Goal: Check status: Check status

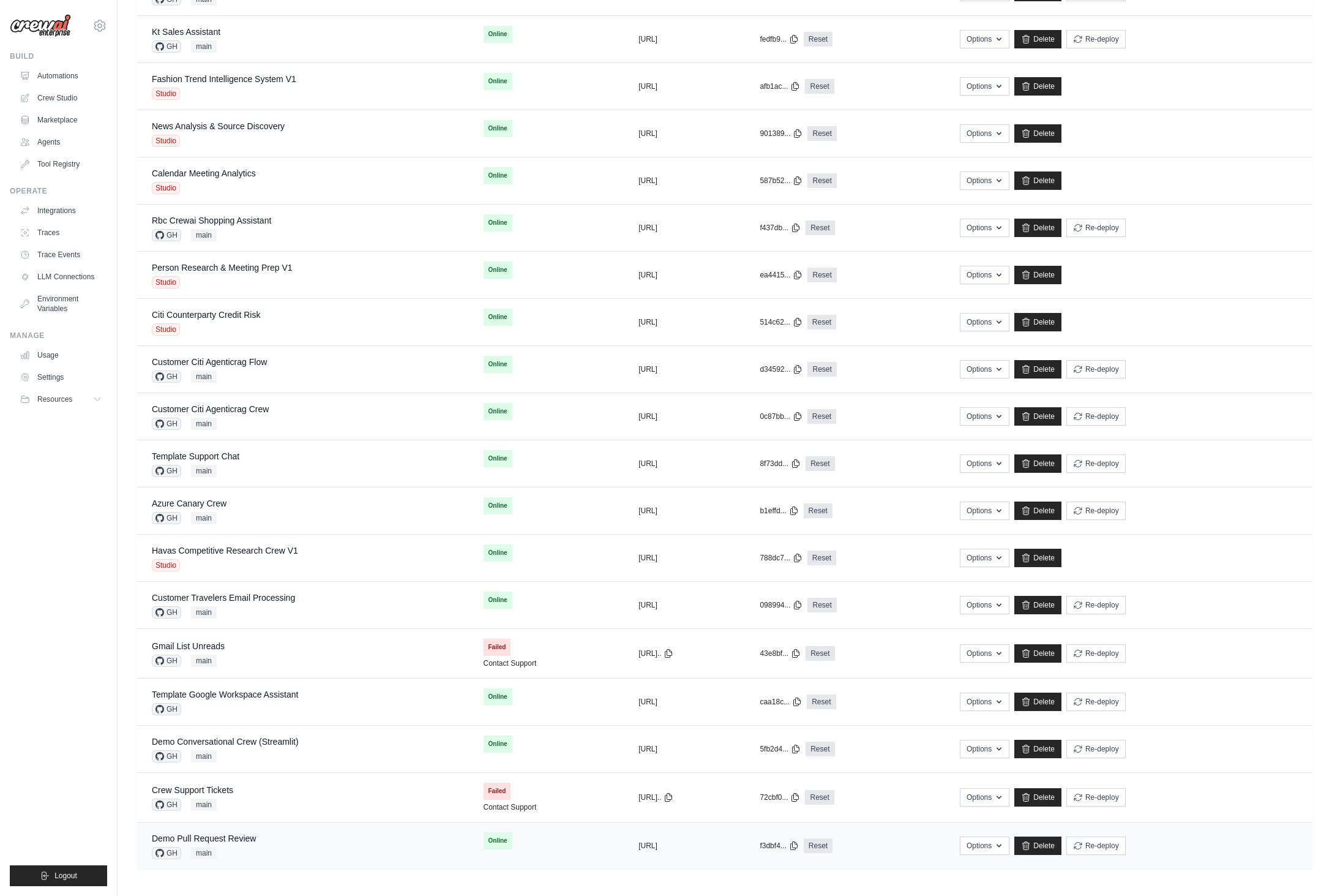
click at [287, 841] on div "Demo Pull Request Review GH main" at bounding box center [303, 845] width 303 height 27
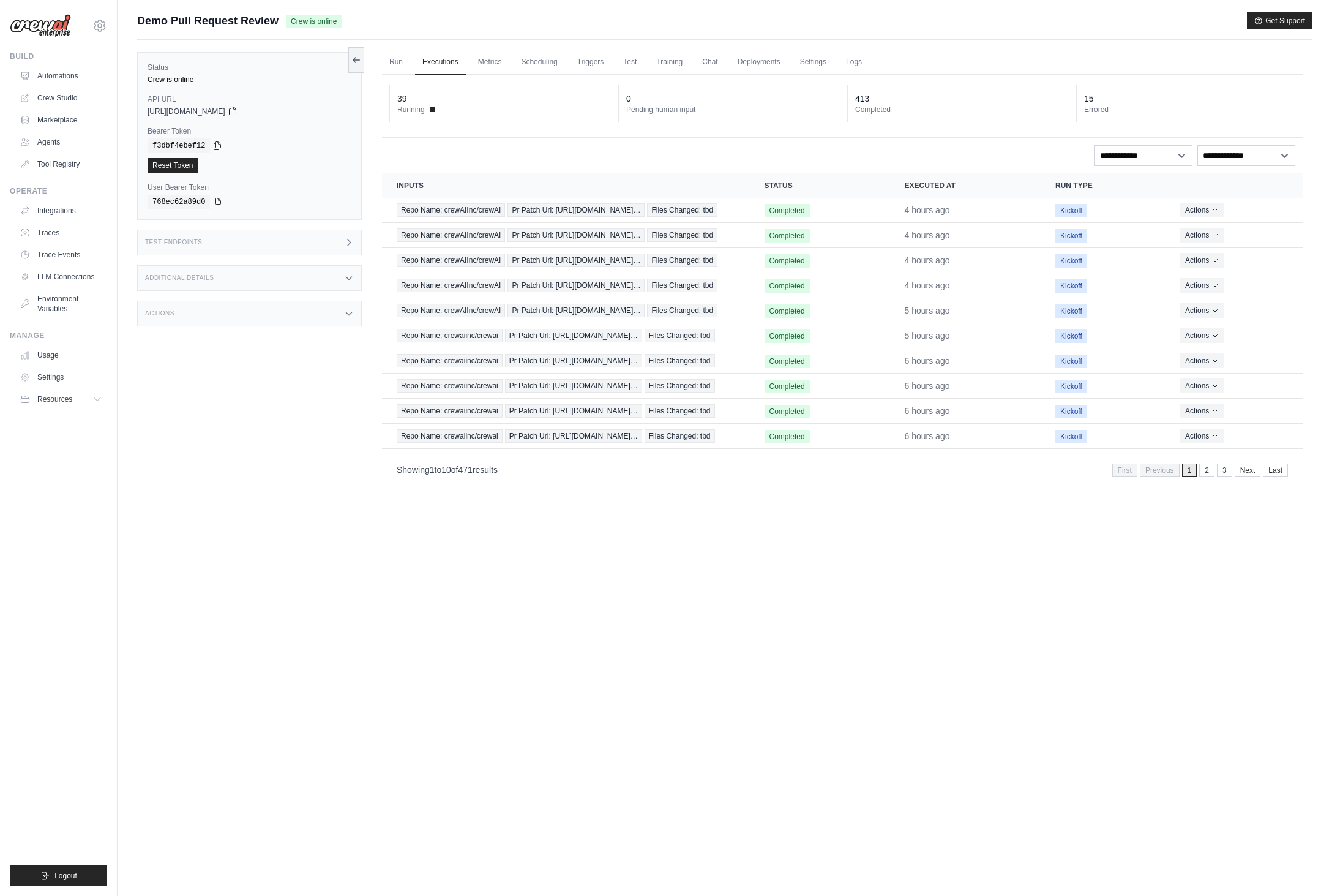
click at [237, 112] on icon at bounding box center [232, 111] width 9 height 9
click at [858, 56] on link "Logs" at bounding box center [854, 62] width 31 height 25
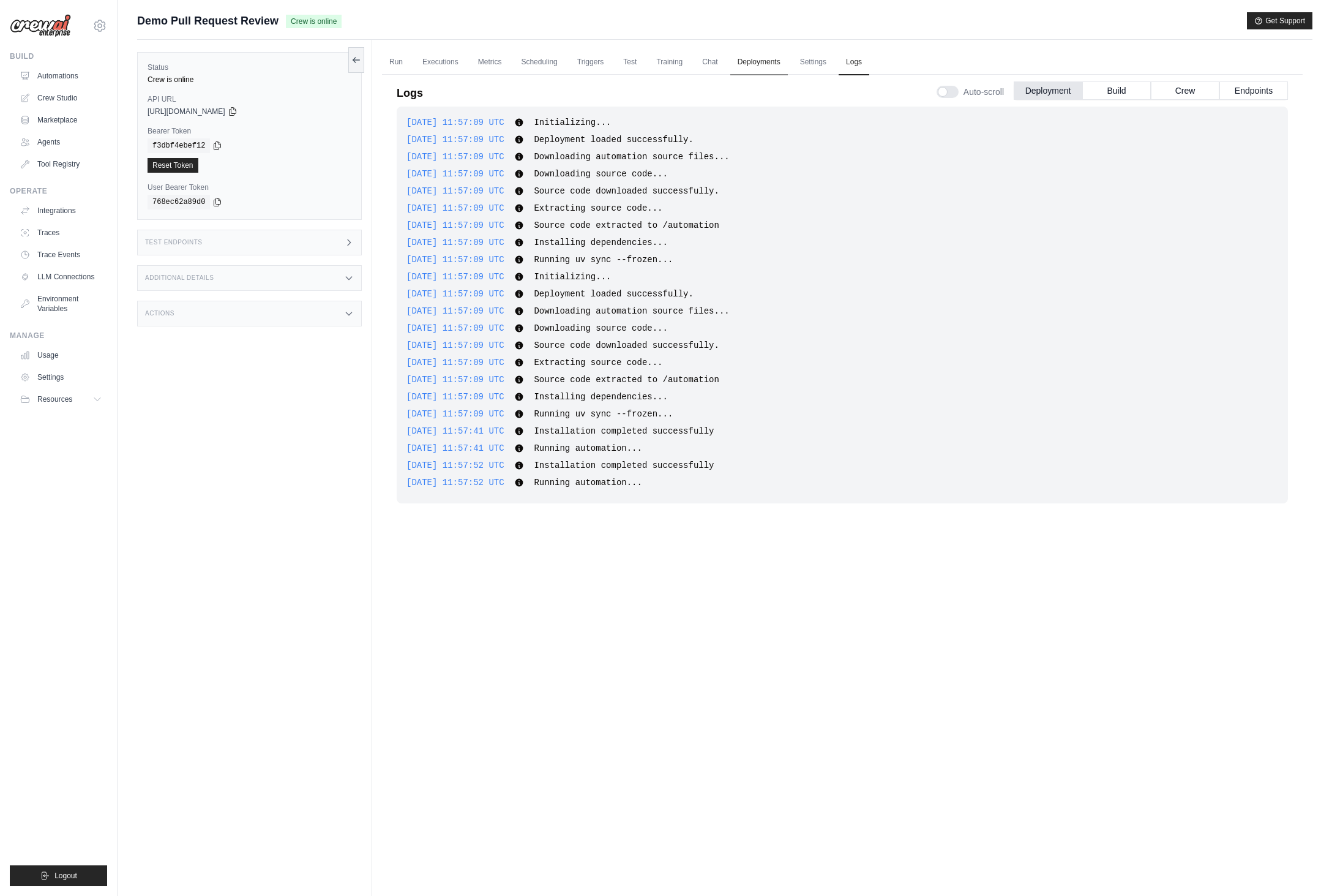
click at [753, 67] on link "Deployments" at bounding box center [758, 62] width 57 height 25
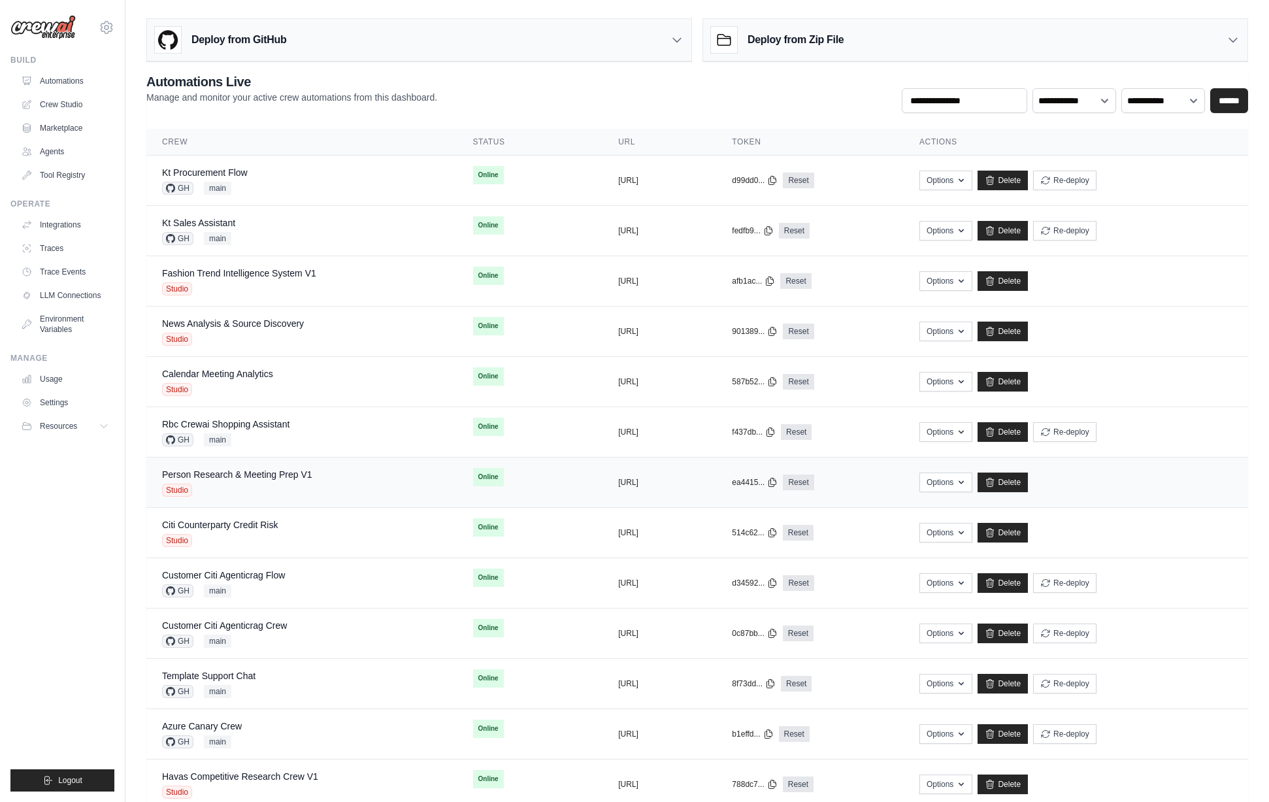
scroll to position [343, 0]
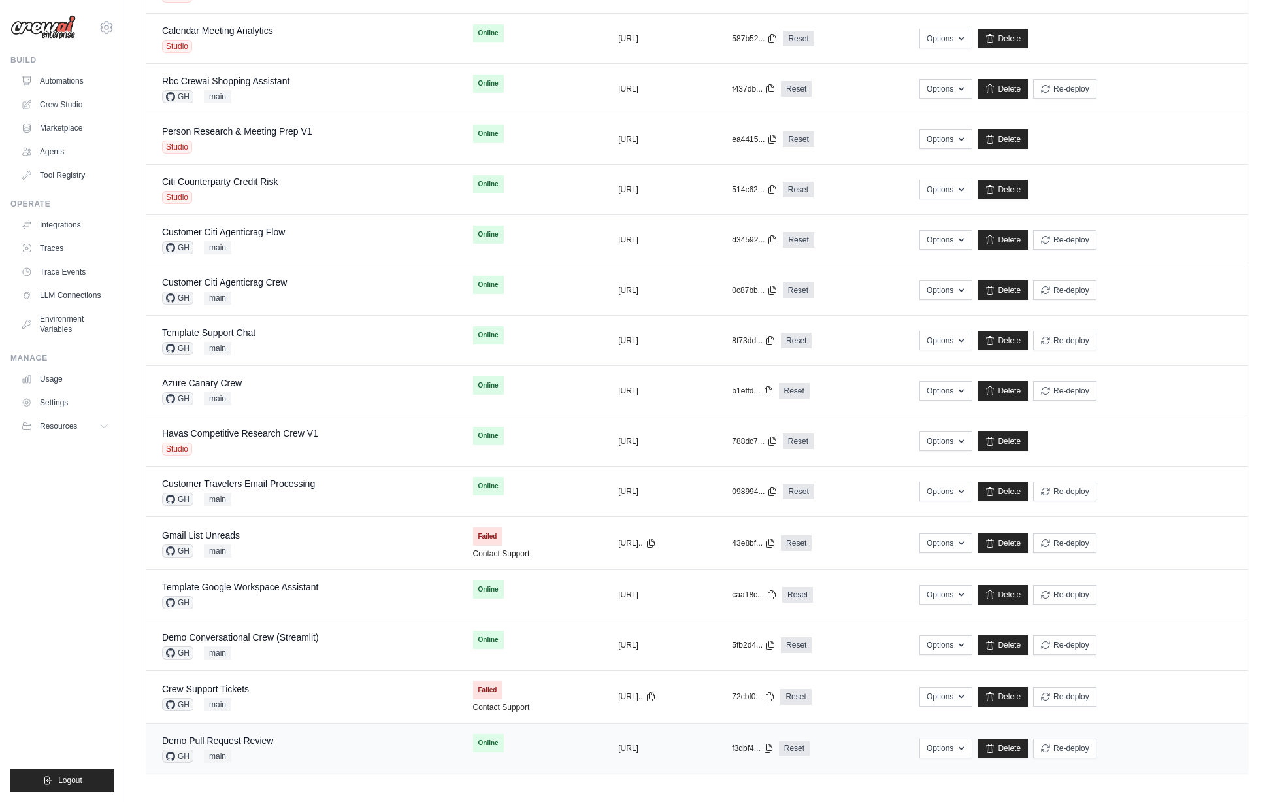
click at [332, 741] on div "Demo Pull Request Review GH main" at bounding box center [302, 748] width 280 height 29
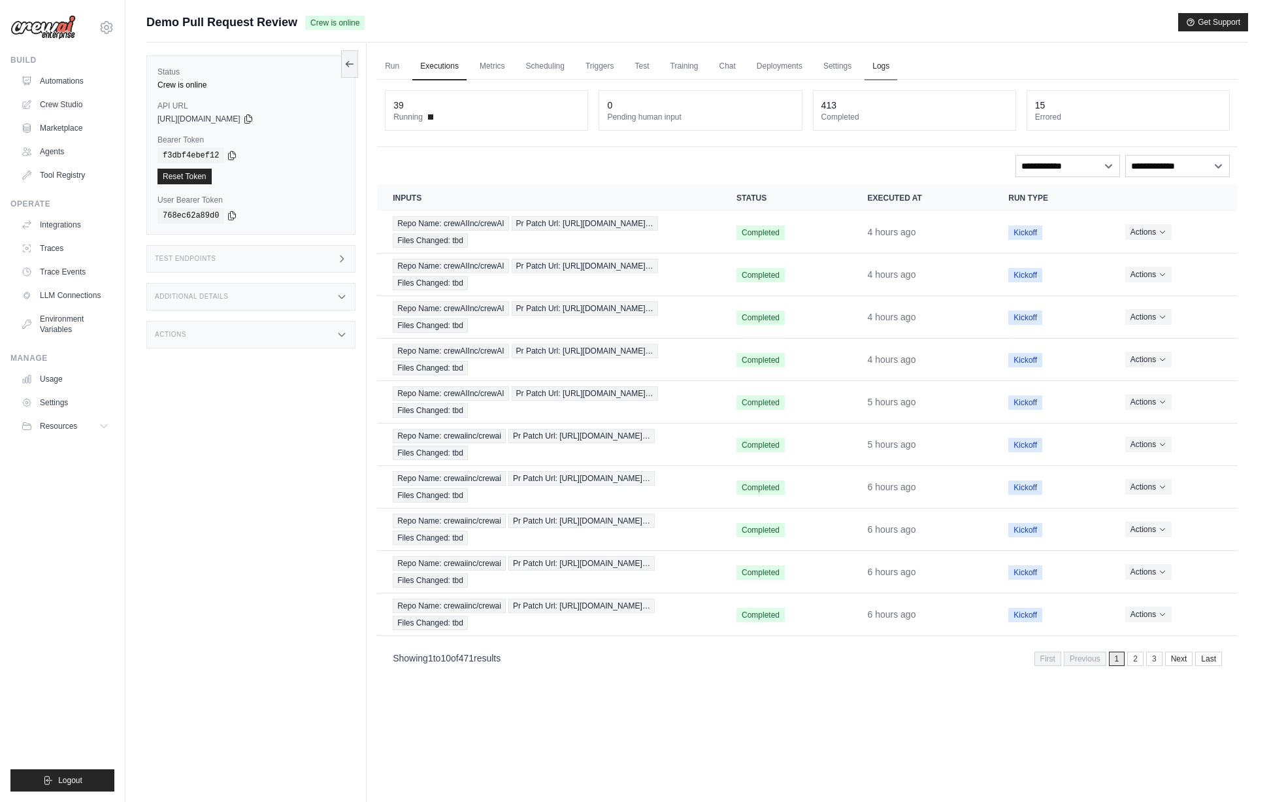
click at [890, 68] on link "Logs" at bounding box center [880, 66] width 33 height 27
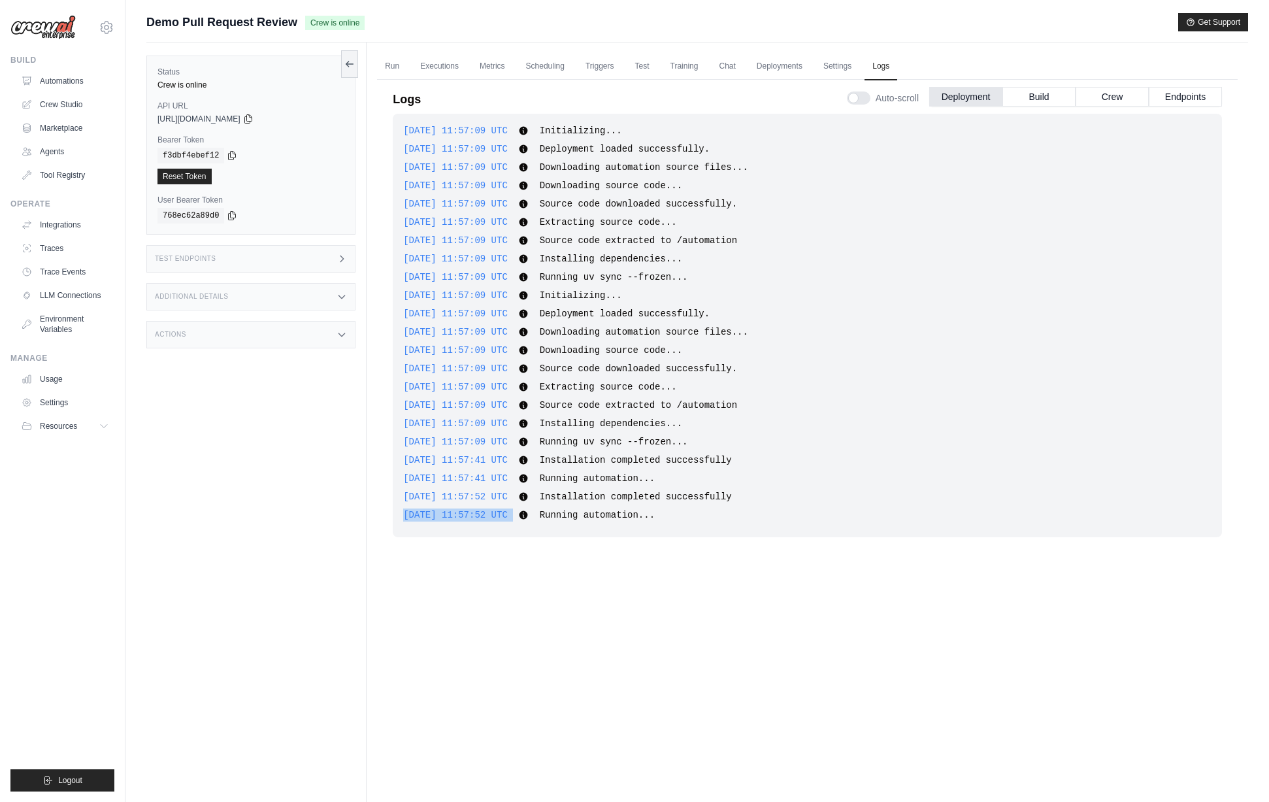
drag, startPoint x: 533, startPoint y: 517, endPoint x: 391, endPoint y: 517, distance: 141.8
click at [391, 517] on div "Logs Auto-scroll Deployment Build Crew Endpoints 2025-08-18 11:57:09 UTC Initia…" at bounding box center [807, 412] width 860 height 681
copy div "[DATE] 11:57:52 UTC"
